Goal: Find specific page/section: Find specific page/section

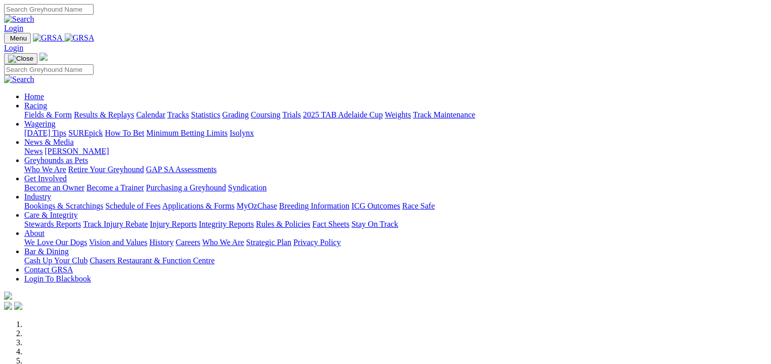
click at [43, 110] on link "Fields & Form" at bounding box center [48, 114] width 48 height 9
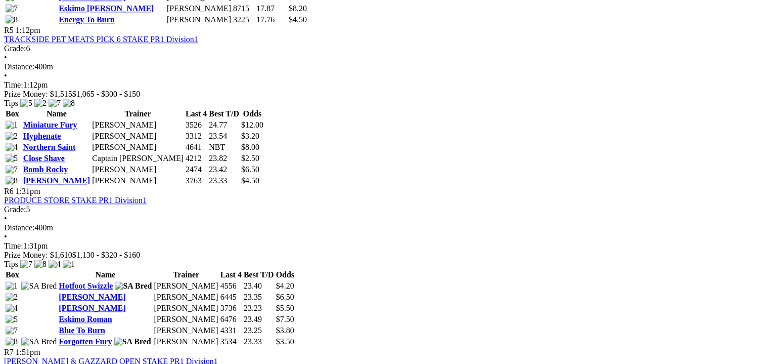
scroll to position [1113, 0]
